Goal: Information Seeking & Learning: Check status

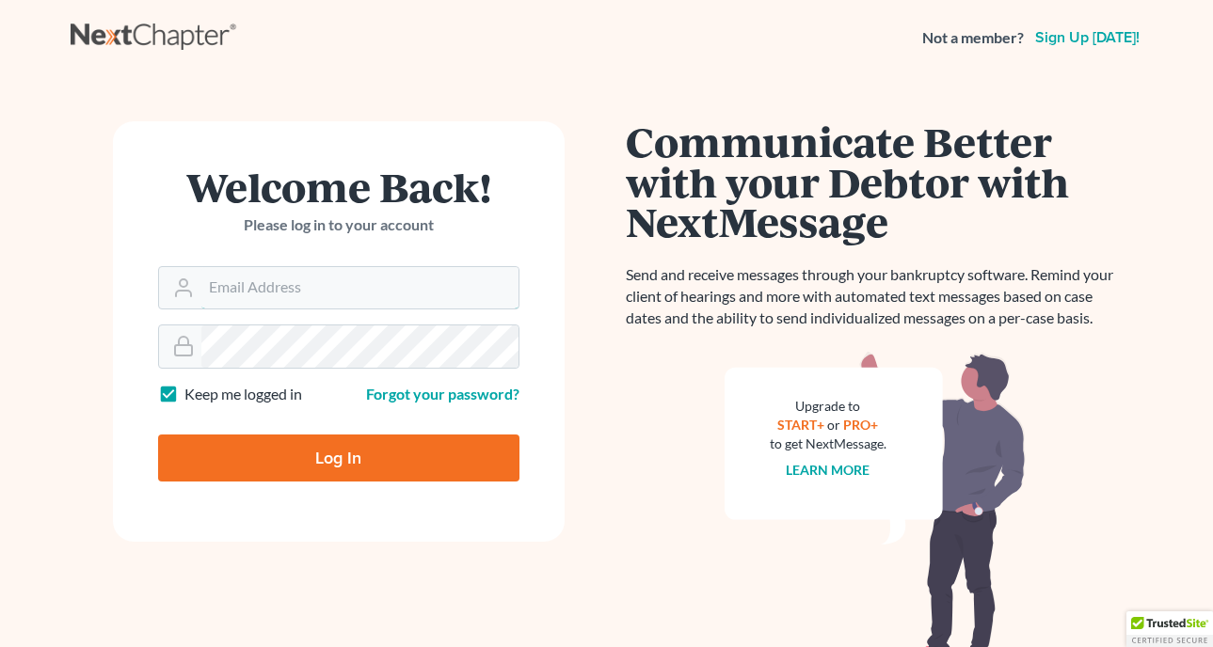
type input "[EMAIL_ADDRESS][DOMAIN_NAME]"
click at [338, 456] on input "Log In" at bounding box center [338, 458] width 361 height 47
type input "Thinking..."
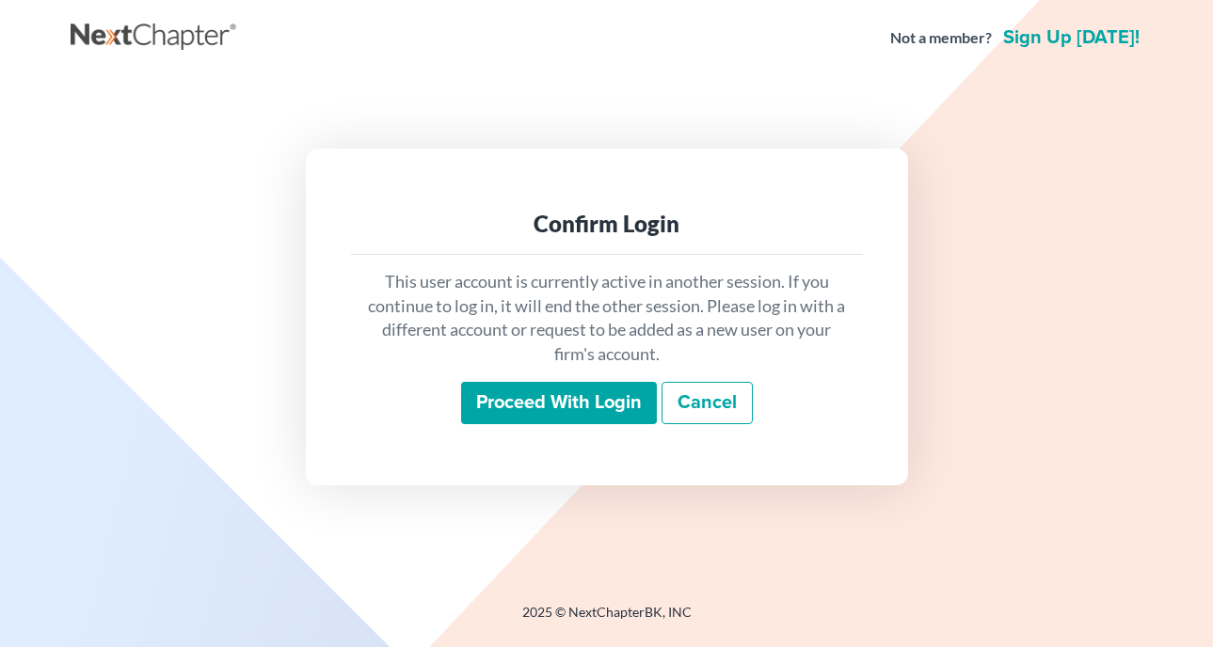
click at [557, 416] on input "Proceed with login" at bounding box center [559, 403] width 196 height 43
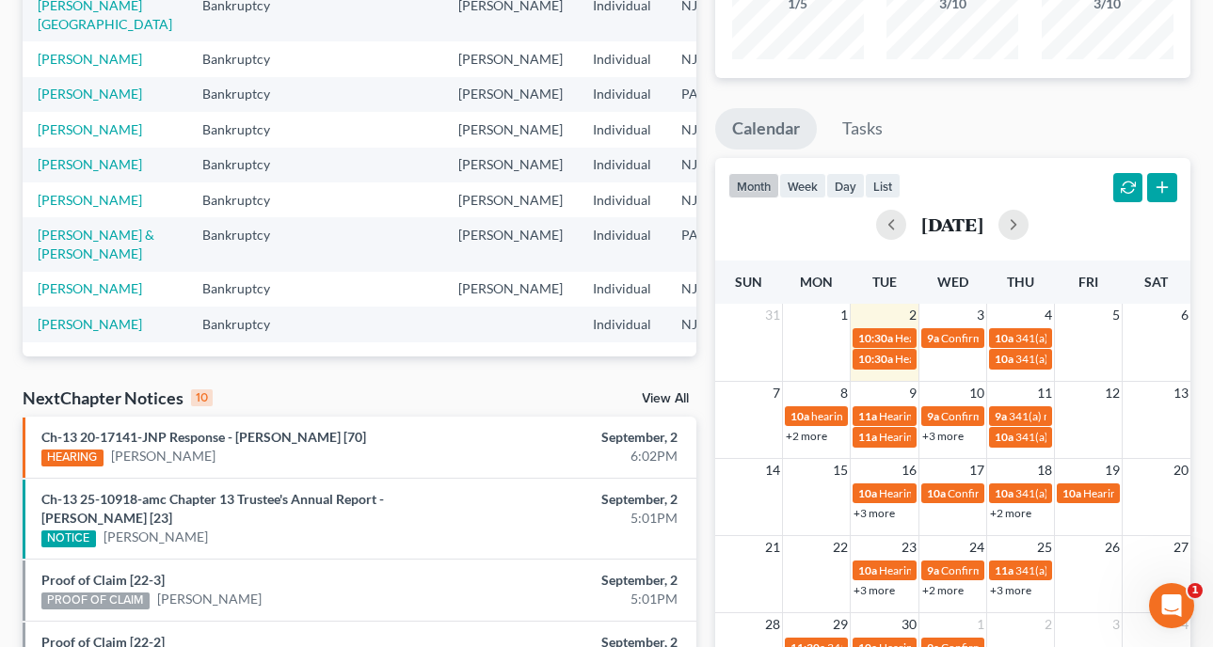
scroll to position [295, 0]
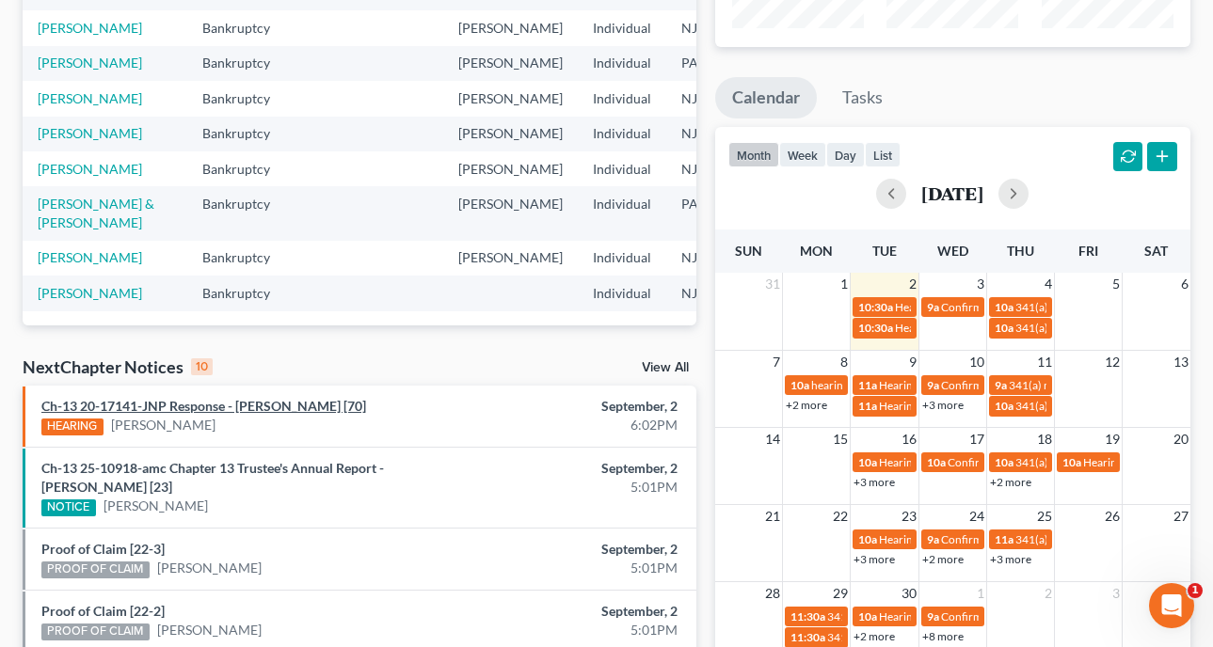
click at [278, 404] on link "Ch-13 20-17141-JNP Response - Jamelia K. Brown [70]" at bounding box center [203, 406] width 325 height 16
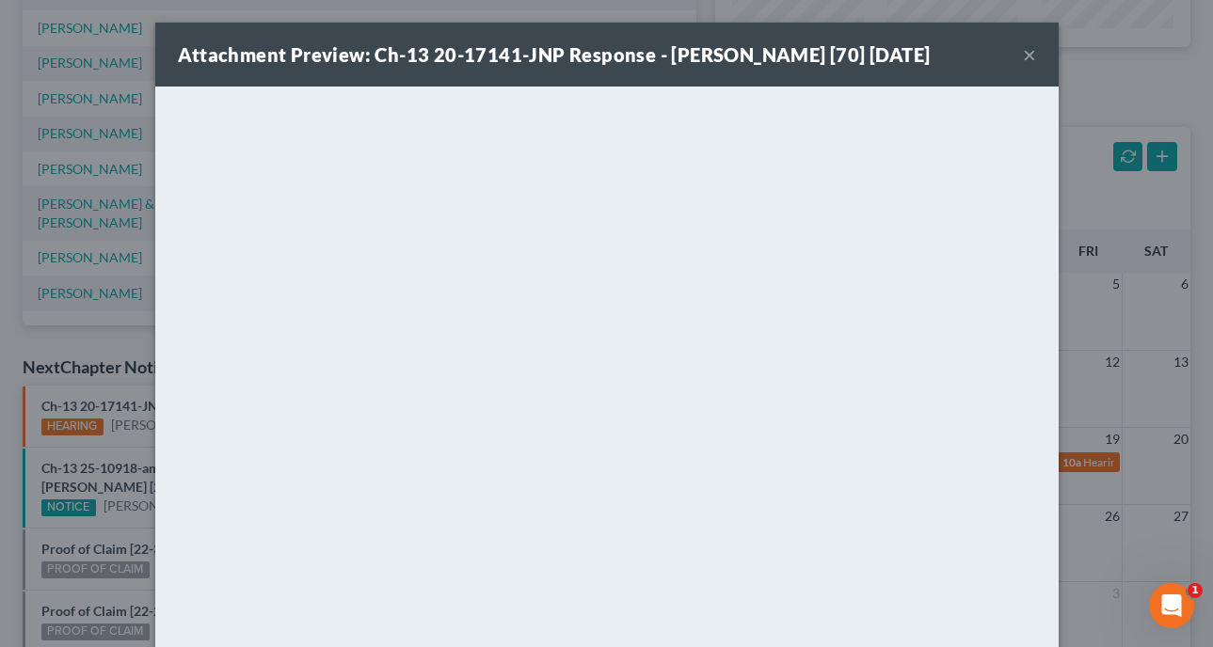
click at [1033, 60] on button "×" at bounding box center [1029, 54] width 13 height 23
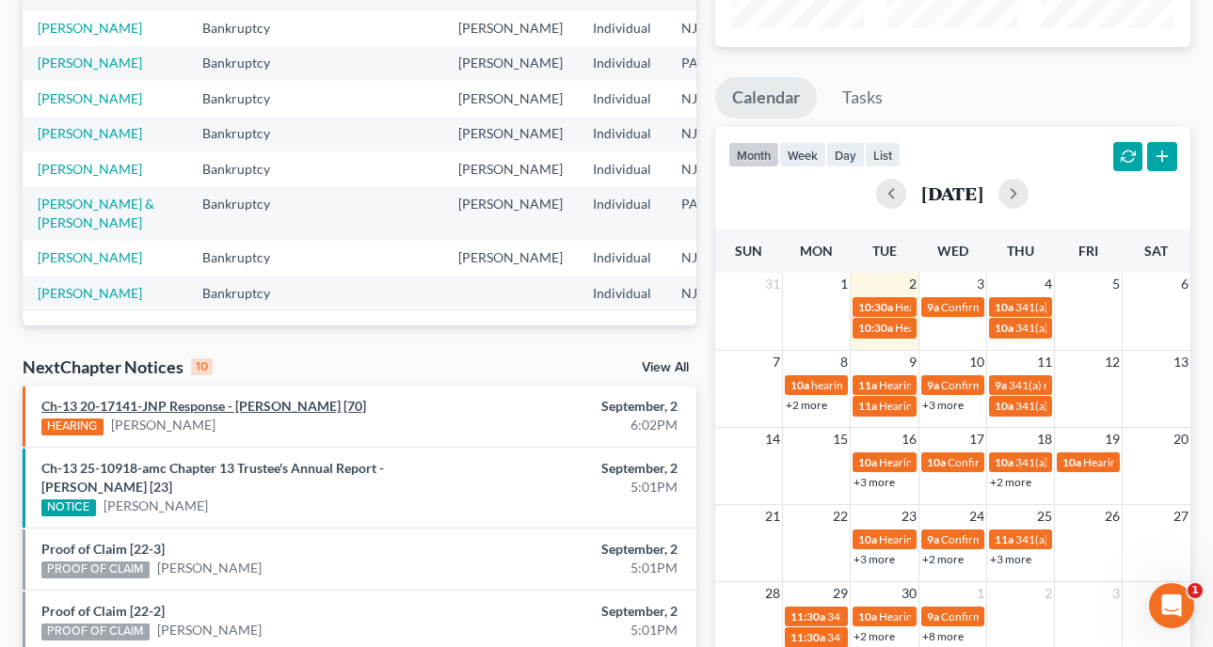
click at [230, 406] on link "Ch-13 20-17141-JNP Response - Jamelia K. Brown [70]" at bounding box center [203, 406] width 325 height 16
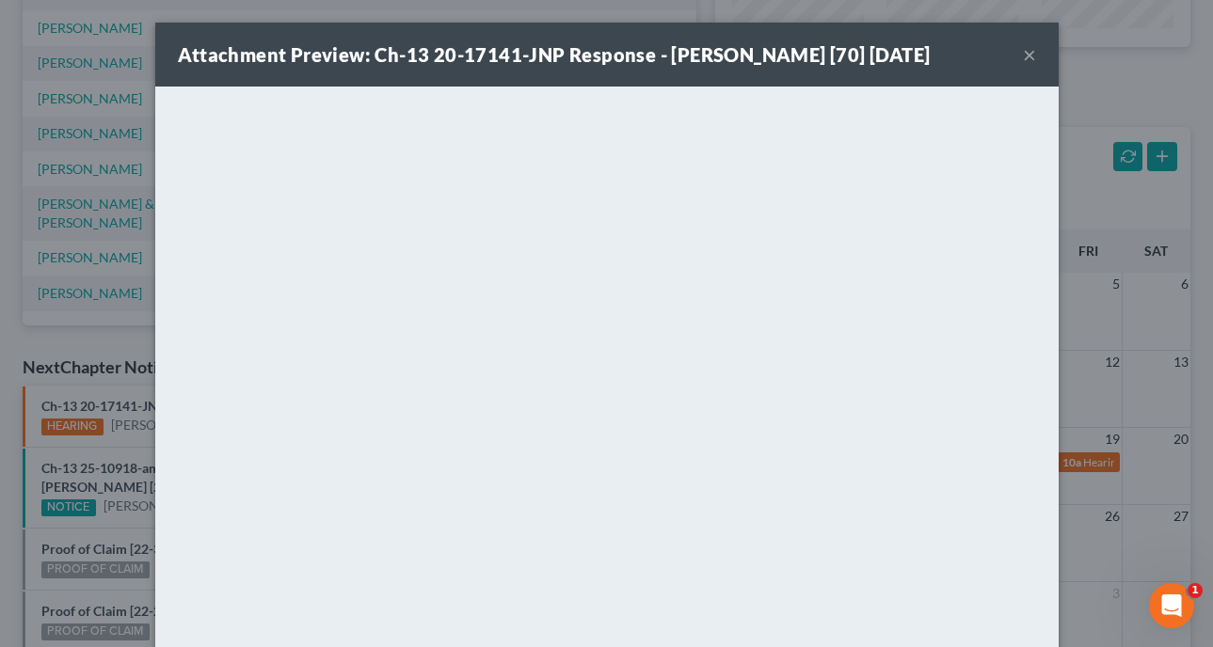
click at [1026, 59] on button "×" at bounding box center [1029, 54] width 13 height 23
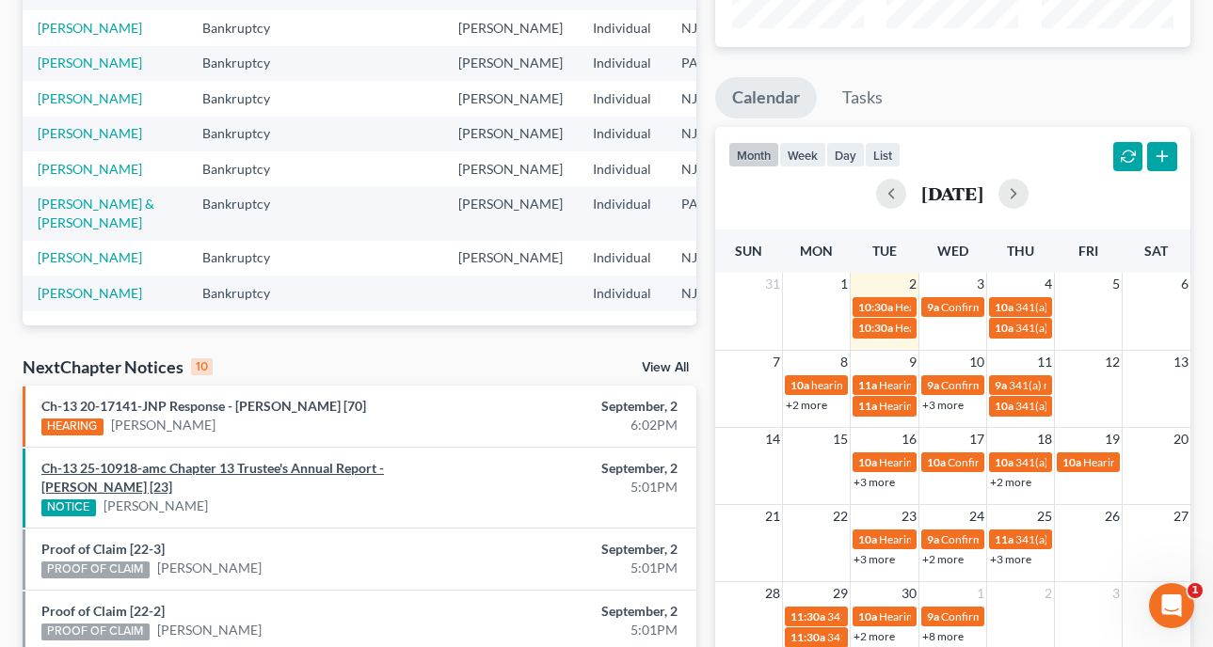
click at [384, 466] on link "Ch-13 25-10918-amc Chapter 13 Trustee's Annual Report - Devon Hunter [23]" at bounding box center [212, 477] width 342 height 35
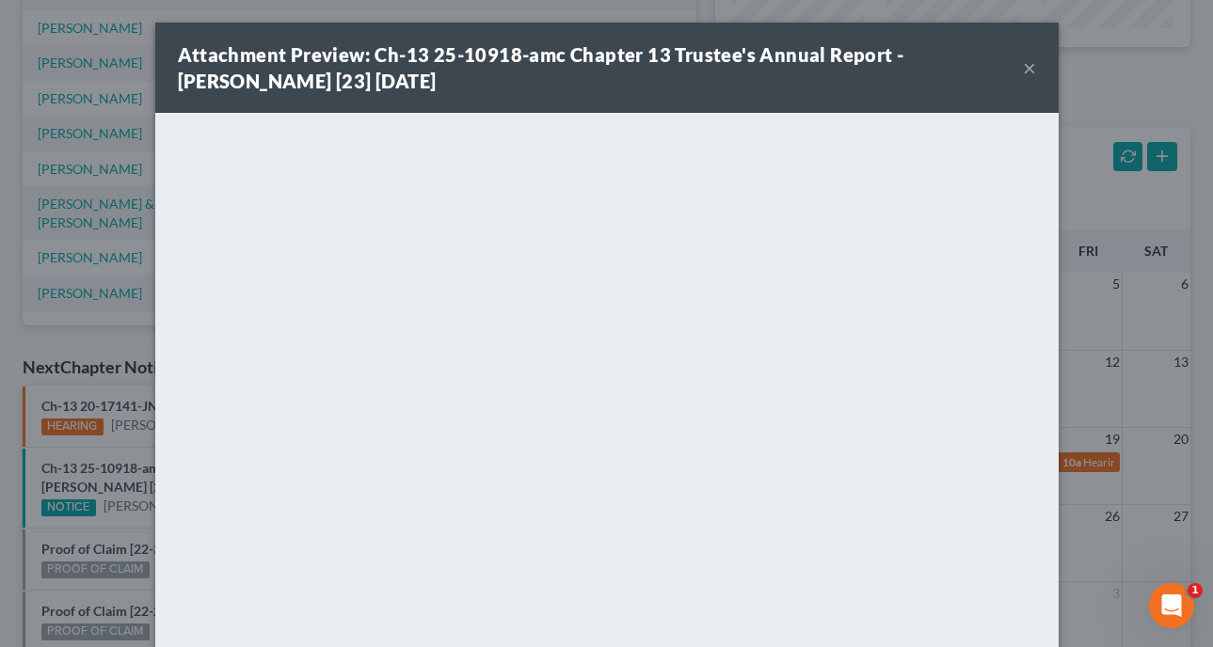
click at [1028, 67] on button "×" at bounding box center [1029, 67] width 13 height 23
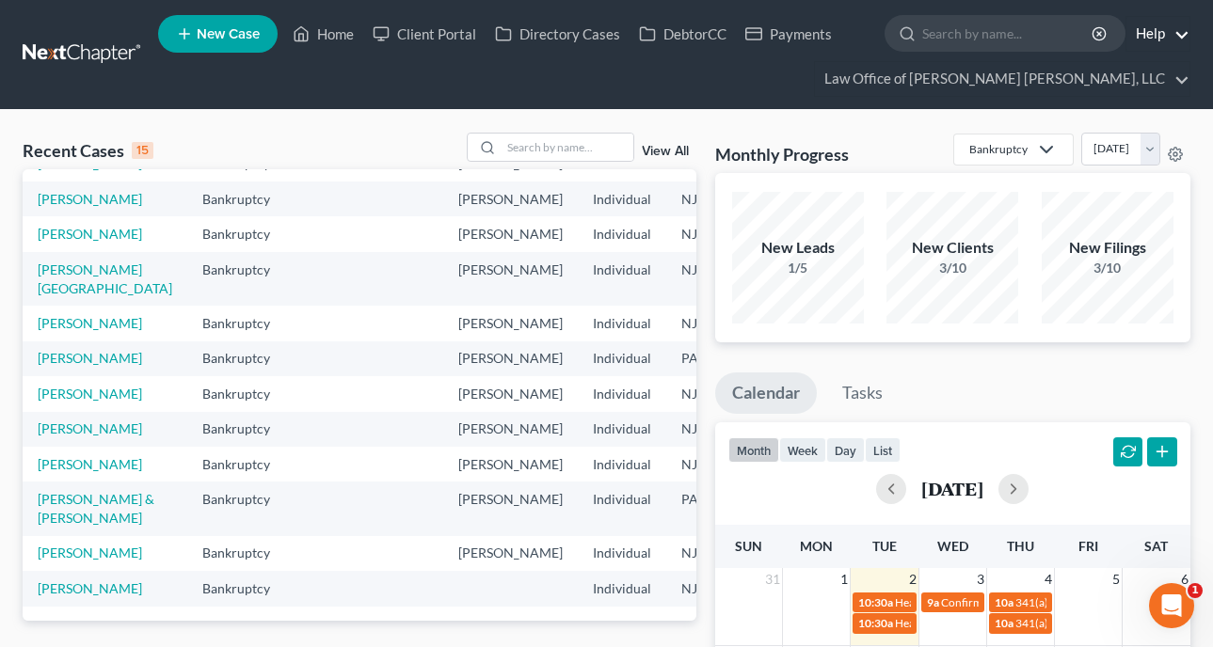
scroll to position [0, 0]
click at [1128, 75] on link "Law Office of David Paul Daniels, LLC" at bounding box center [1002, 79] width 374 height 34
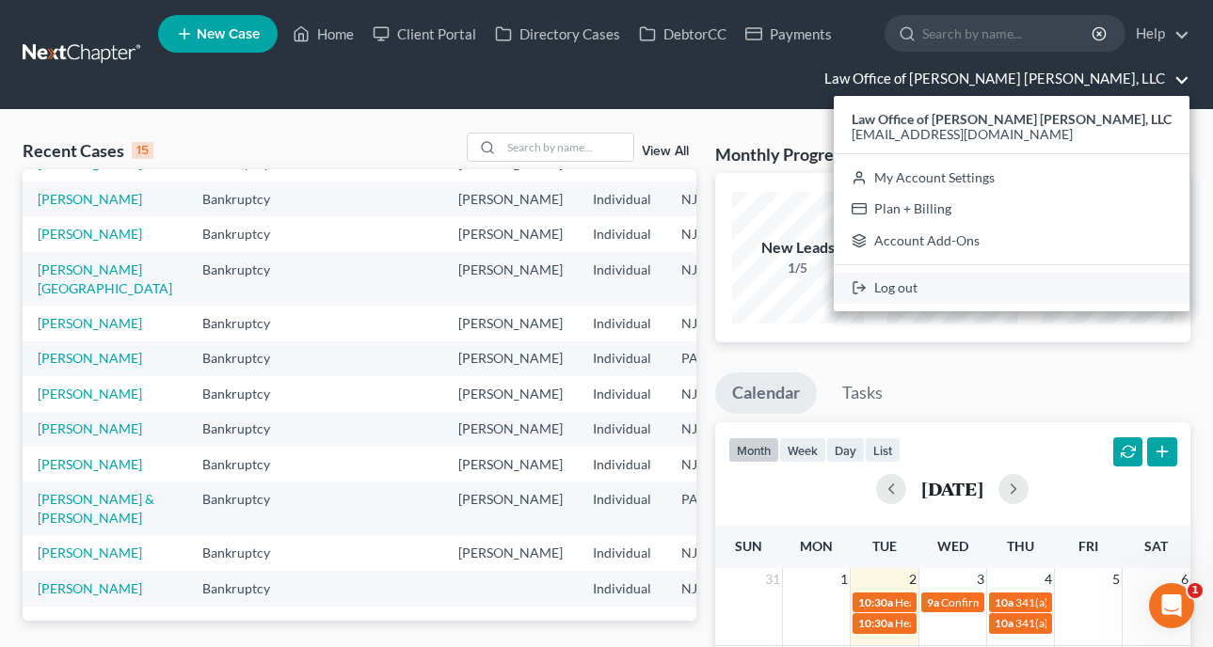
click at [994, 288] on link "Log out" at bounding box center [1011, 289] width 356 height 32
